Goal: Obtain resource: Download file/media

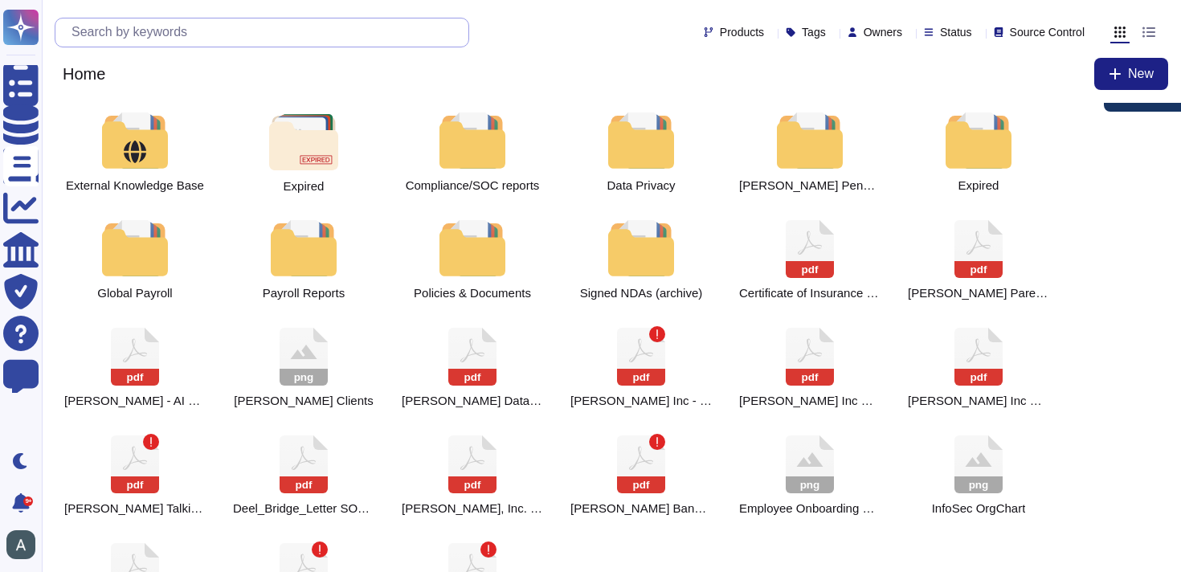
click at [248, 28] on input "text" at bounding box center [265, 32] width 405 height 28
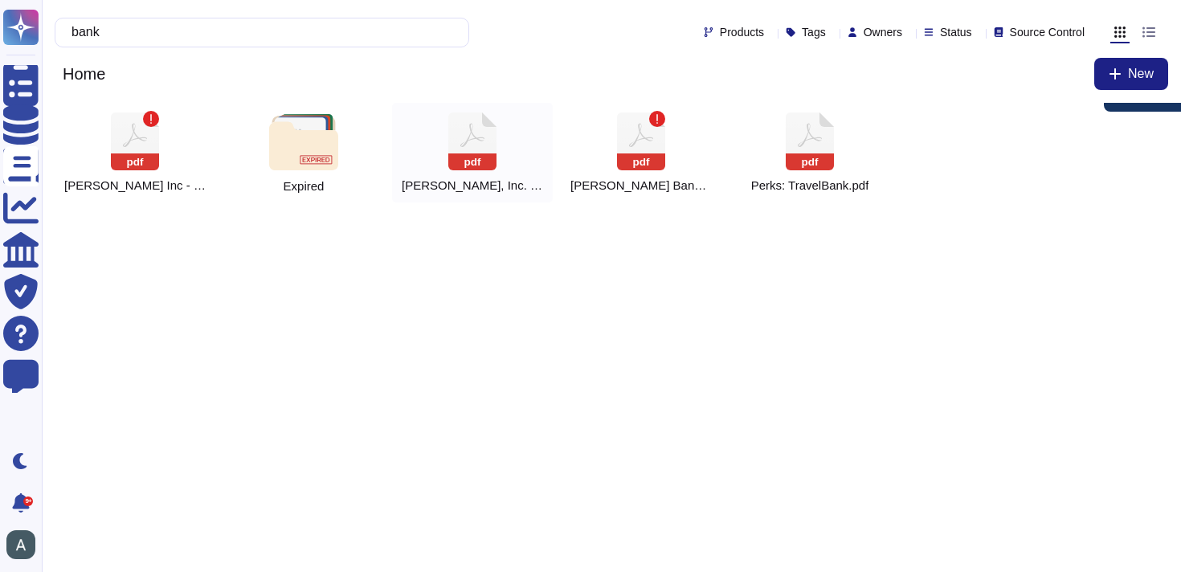
click at [514, 170] on div "pdf Deel, Inc. JPM Bank Details" at bounding box center [472, 153] width 161 height 100
type input "bank"
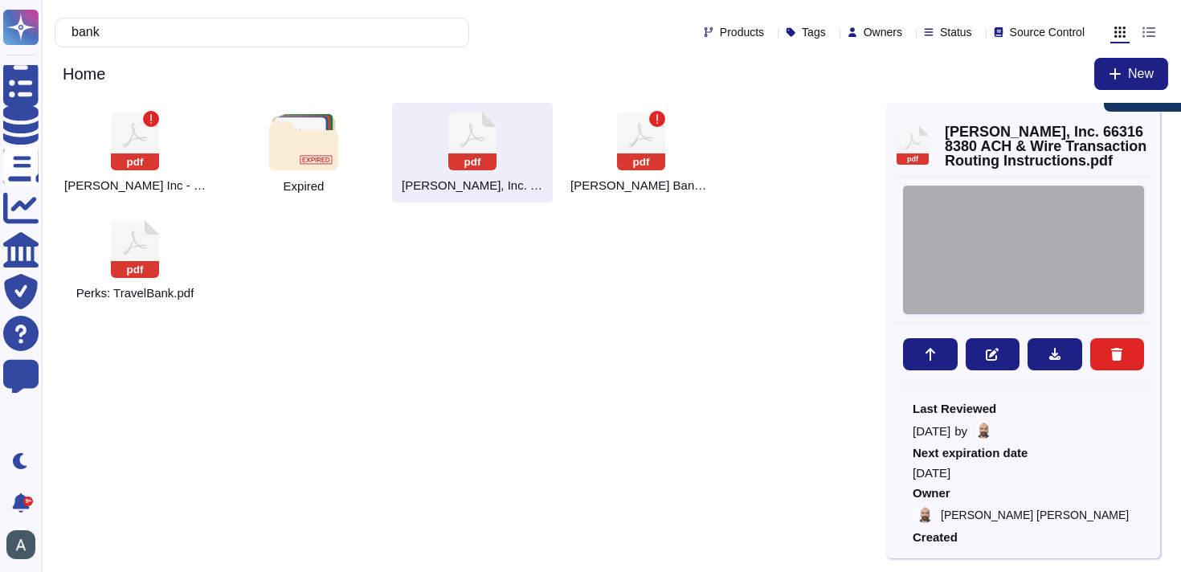
click at [1038, 259] on div at bounding box center [1023, 250] width 241 height 129
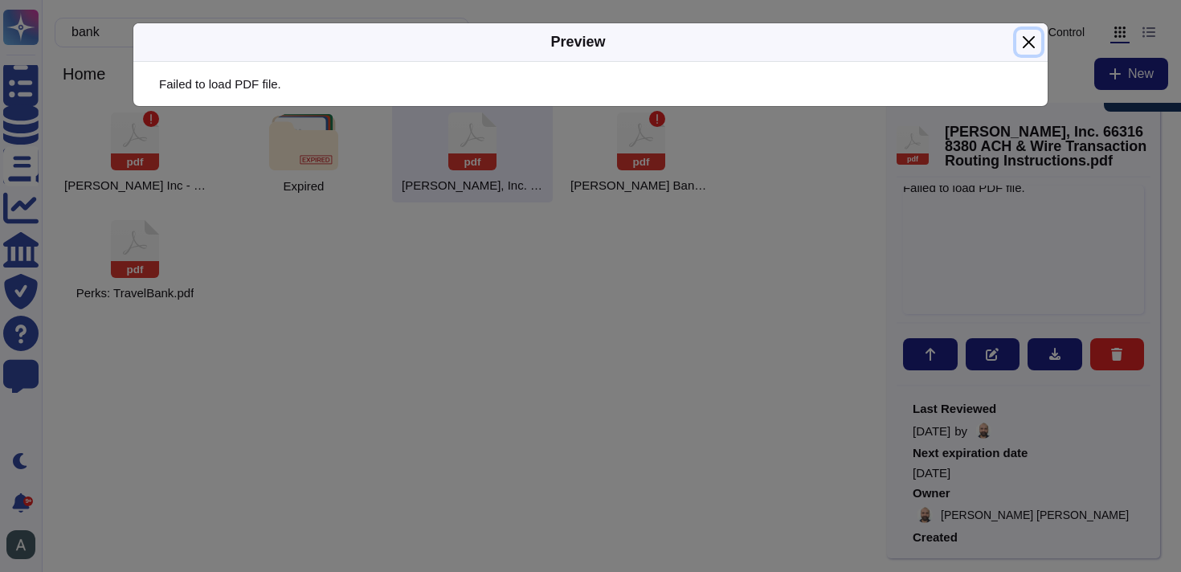
click at [1040, 31] on button "Close" at bounding box center [1029, 42] width 25 height 25
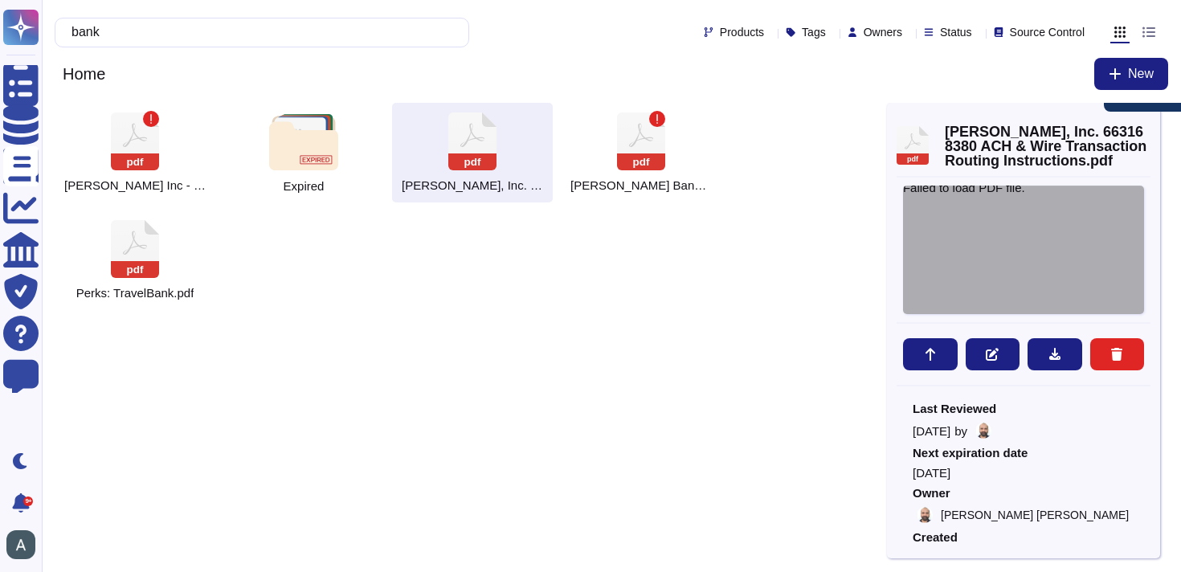
click at [968, 292] on div "Failed to load PDF file." at bounding box center [1023, 250] width 241 height 129
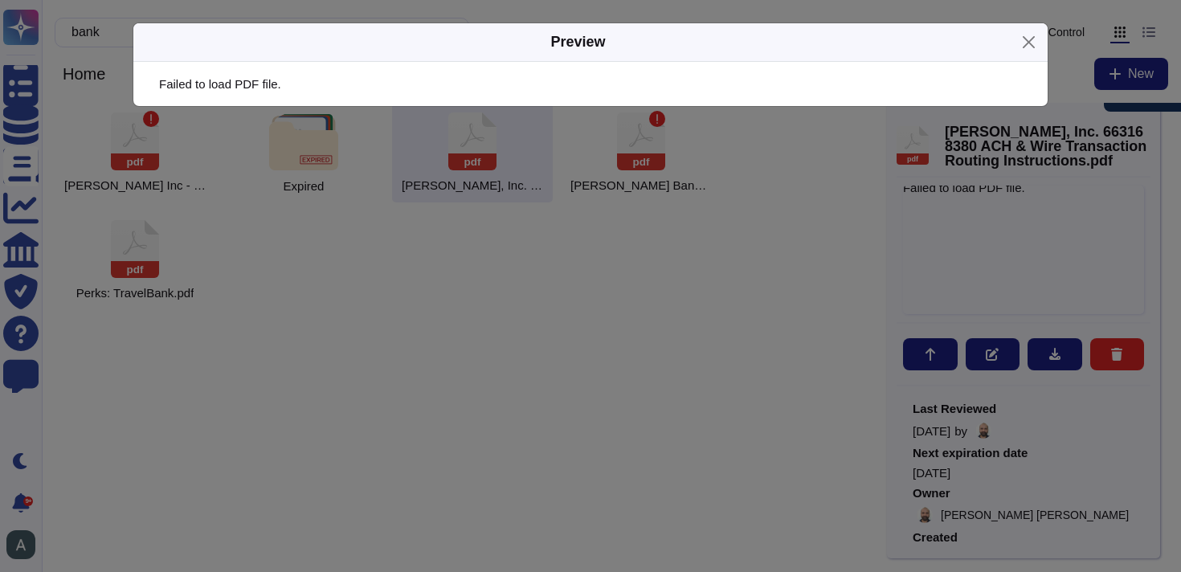
click at [1063, 361] on div "Preview Failed to load PDF file." at bounding box center [590, 286] width 1181 height 572
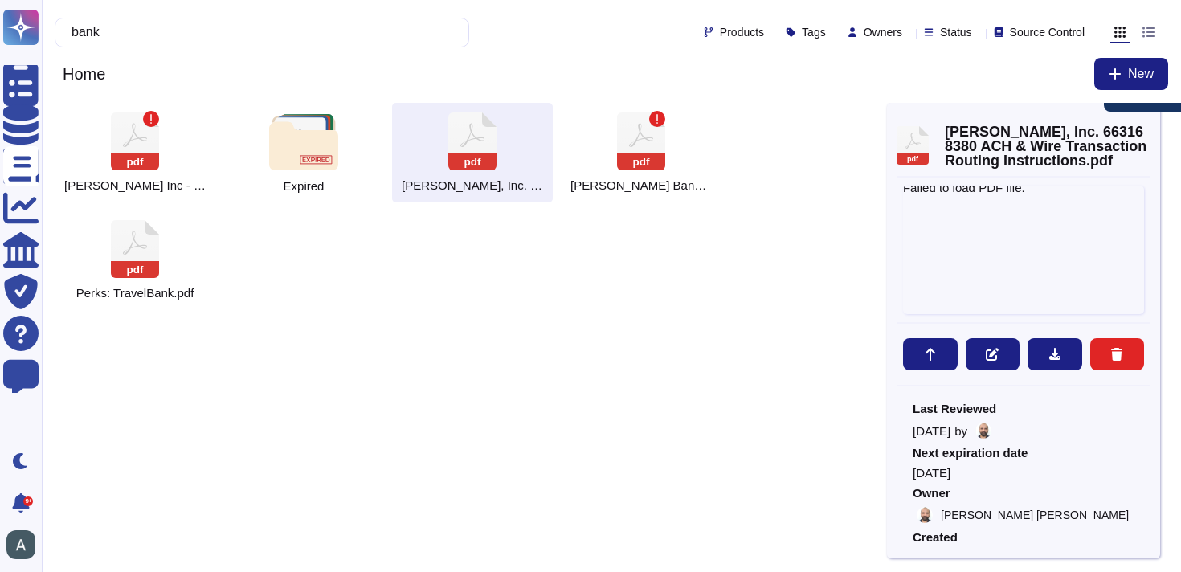
click at [1046, 325] on div "pdf Deel, Inc. 663168380 ACH & Wire Transaction Routing Instructions.pdf Failed…" at bounding box center [1023, 331] width 273 height 456
click at [1047, 339] on button at bounding box center [1055, 354] width 55 height 32
